Goal: Task Accomplishment & Management: Complete application form

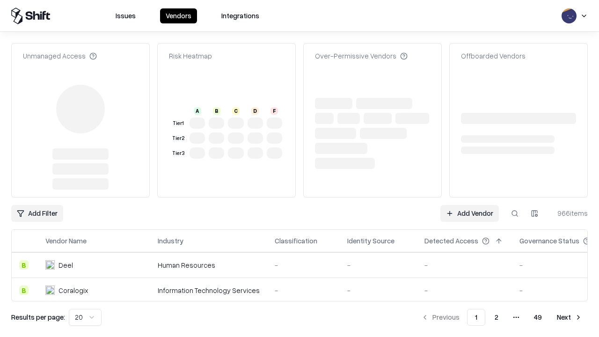
click at [469, 205] on link "Add Vendor" at bounding box center [469, 213] width 58 height 17
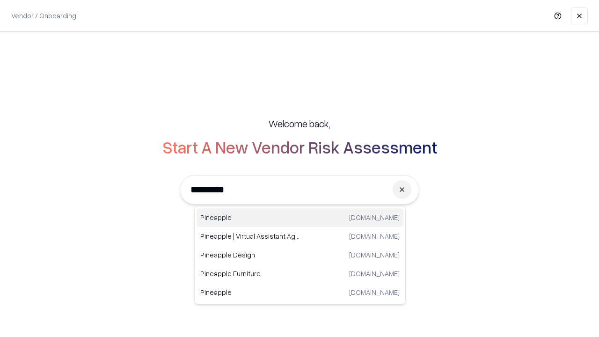
click at [300, 218] on div "Pineapple [DOMAIN_NAME]" at bounding box center [299, 217] width 207 height 19
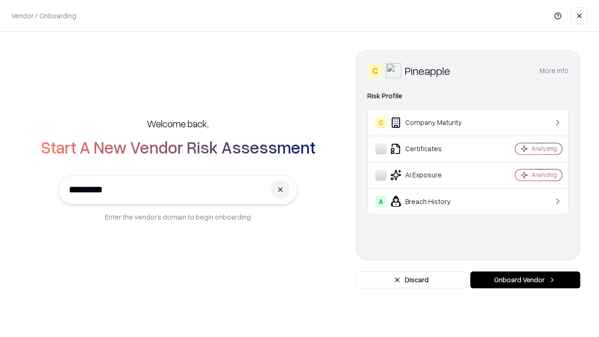
type input "*********"
click at [525, 280] on button "Onboard Vendor" at bounding box center [525, 279] width 110 height 17
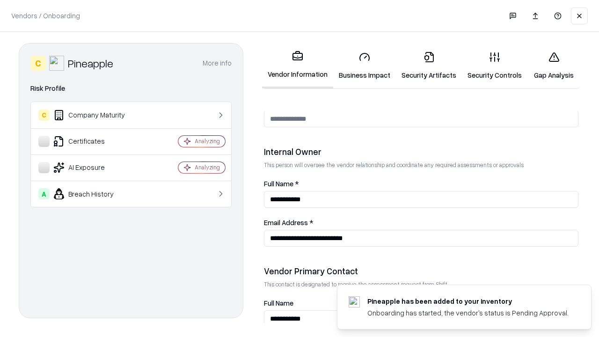
scroll to position [485, 0]
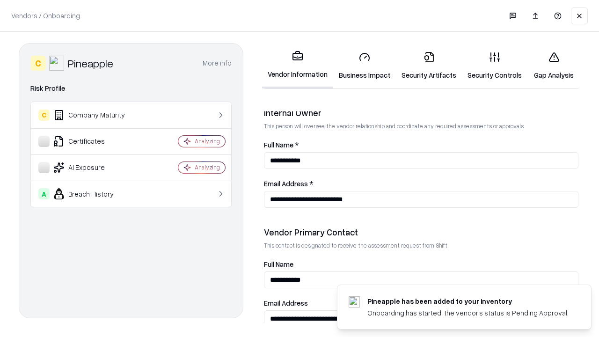
click at [364, 65] on link "Business Impact" at bounding box center [364, 66] width 63 height 44
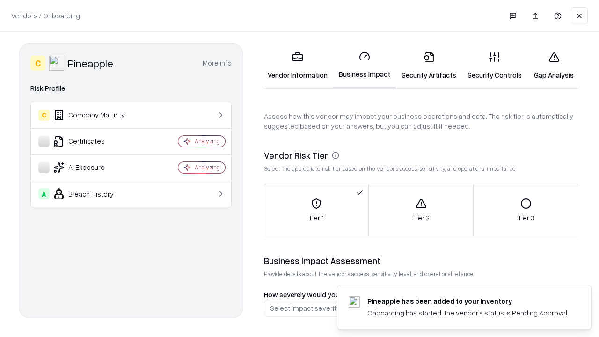
click at [553, 65] on link "Gap Analysis" at bounding box center [553, 66] width 53 height 44
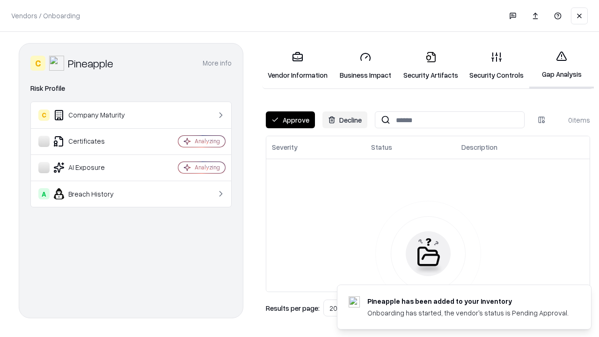
click at [290, 120] on button "Approve" at bounding box center [290, 119] width 49 height 17
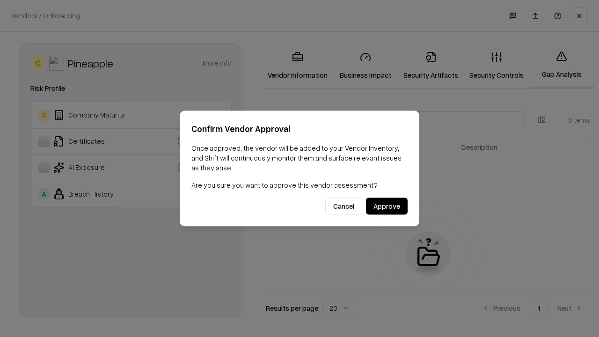
click at [386, 206] on button "Approve" at bounding box center [387, 206] width 42 height 17
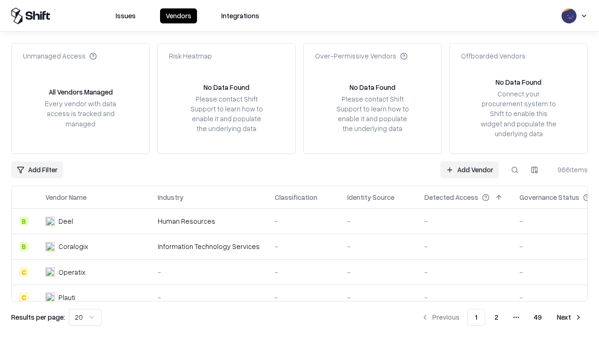
type input "*********"
click at [469, 169] on link "Add Vendor" at bounding box center [469, 169] width 58 height 17
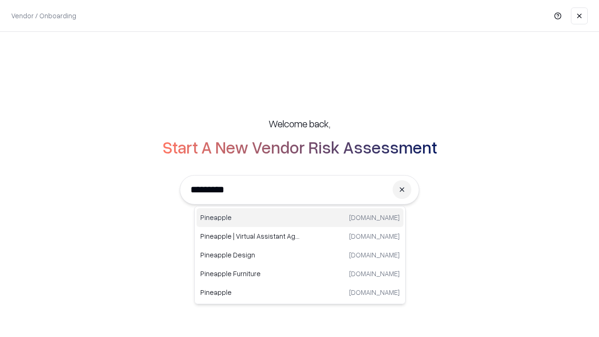
click at [300, 218] on div "Pineapple [DOMAIN_NAME]" at bounding box center [299, 217] width 207 height 19
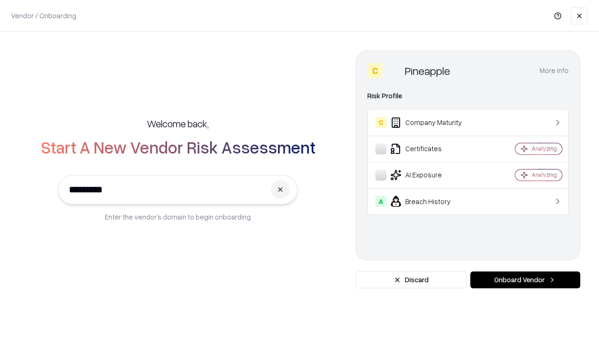
type input "*********"
click at [525, 280] on button "Onboard Vendor" at bounding box center [525, 279] width 110 height 17
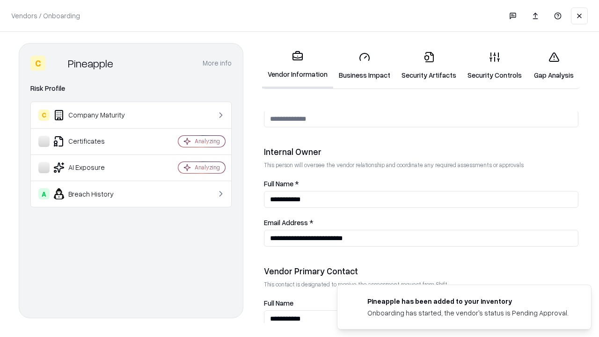
scroll to position [485, 0]
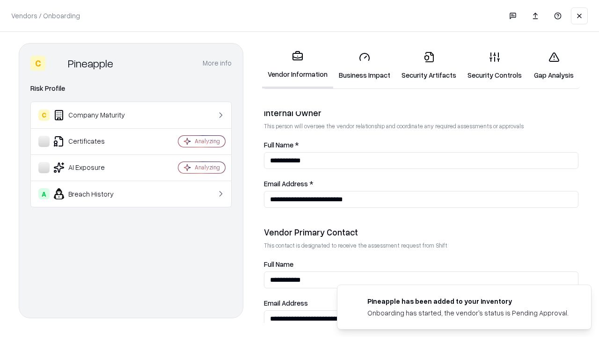
click at [553, 65] on link "Gap Analysis" at bounding box center [553, 66] width 53 height 44
